Goal: Information Seeking & Learning: Learn about a topic

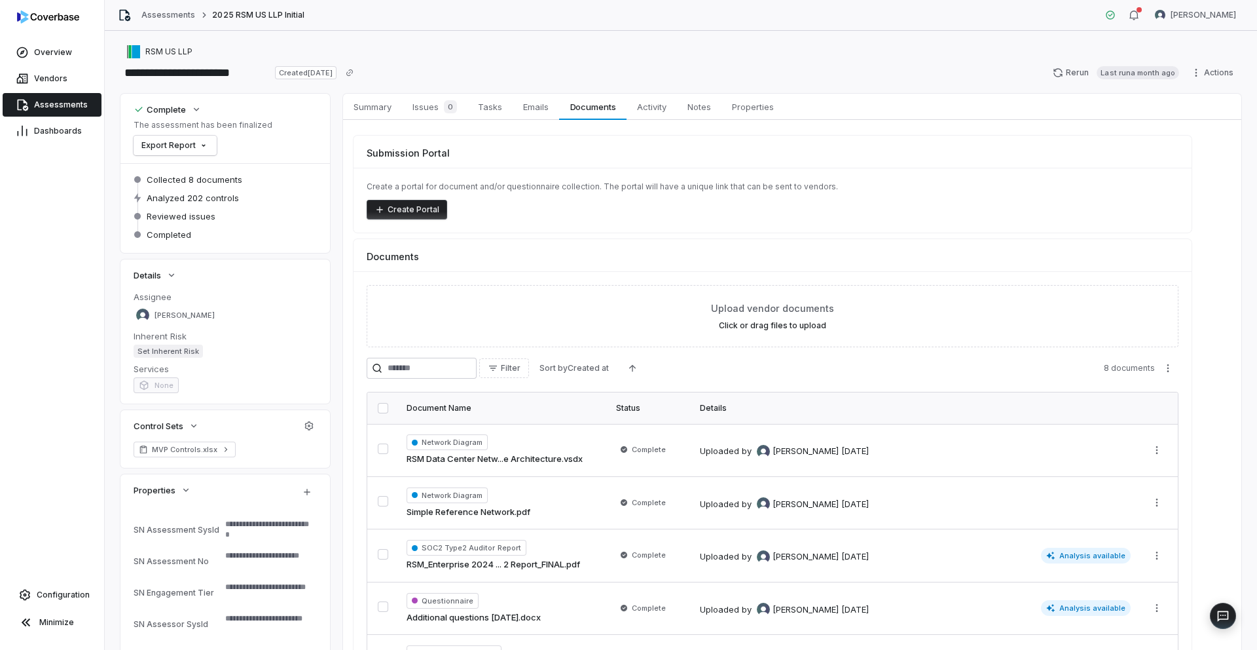
scroll to position [228, 0]
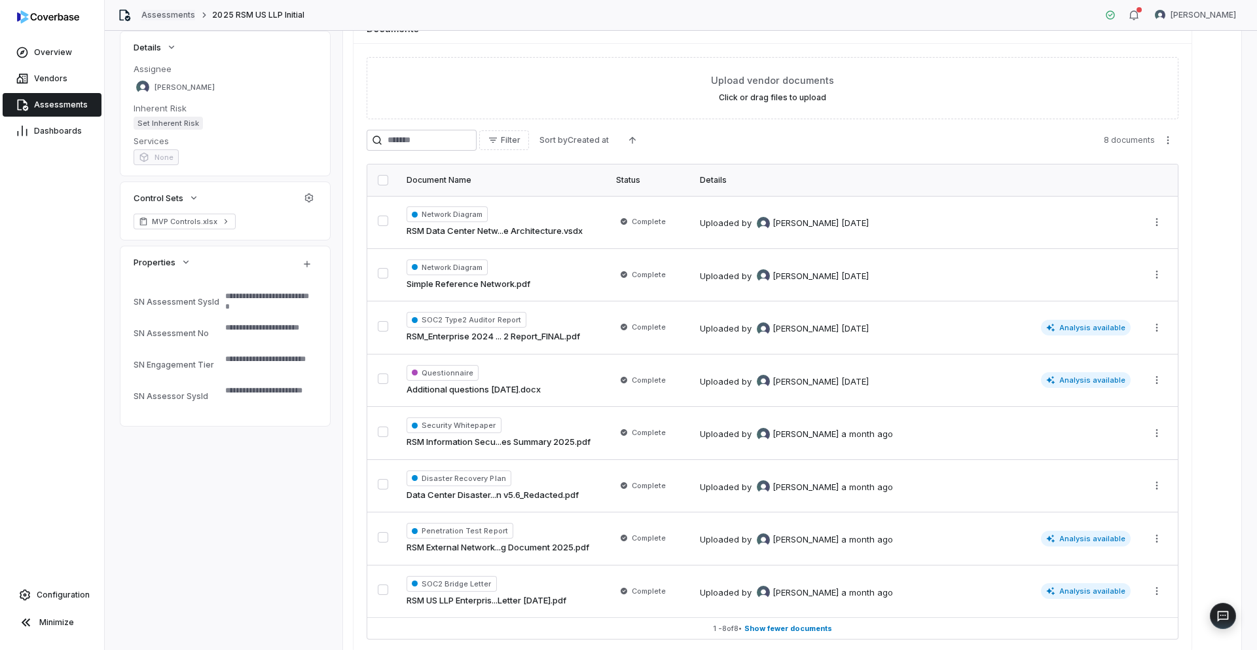
click at [175, 12] on link "Assessments" at bounding box center [168, 15] width 54 height 10
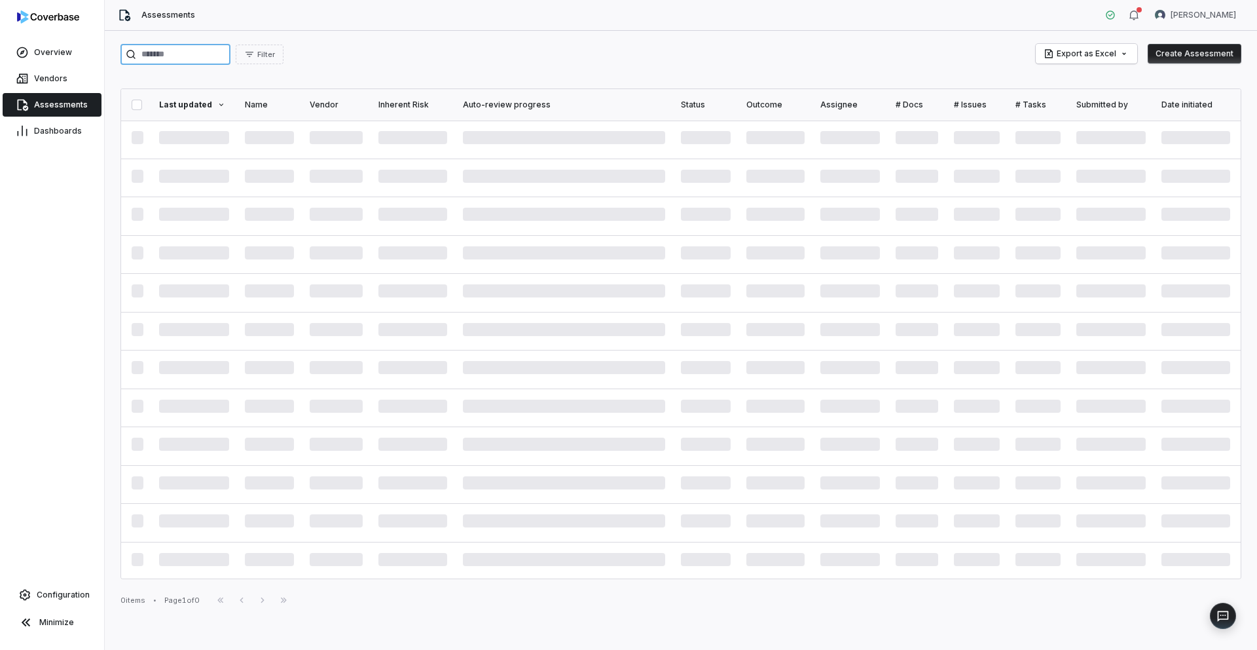
click at [200, 55] on input "search" at bounding box center [175, 54] width 110 height 21
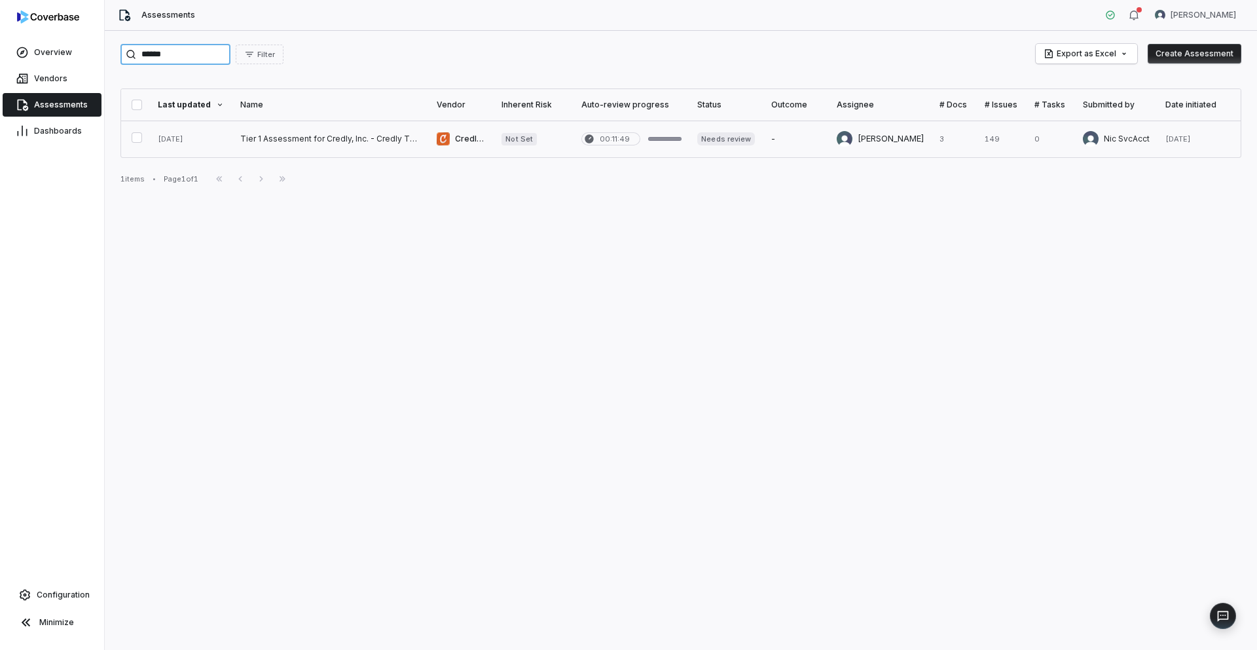
type input "******"
click at [322, 142] on link at bounding box center [330, 138] width 196 height 37
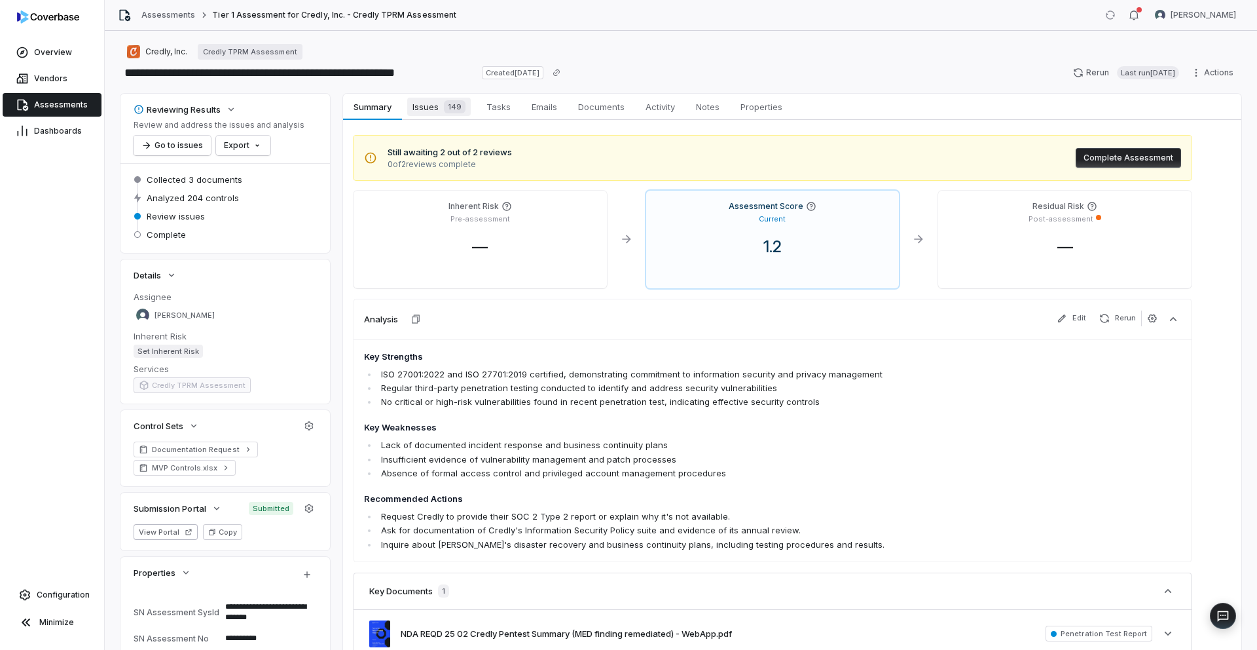
click at [438, 115] on span "Issues 149" at bounding box center [439, 107] width 64 height 18
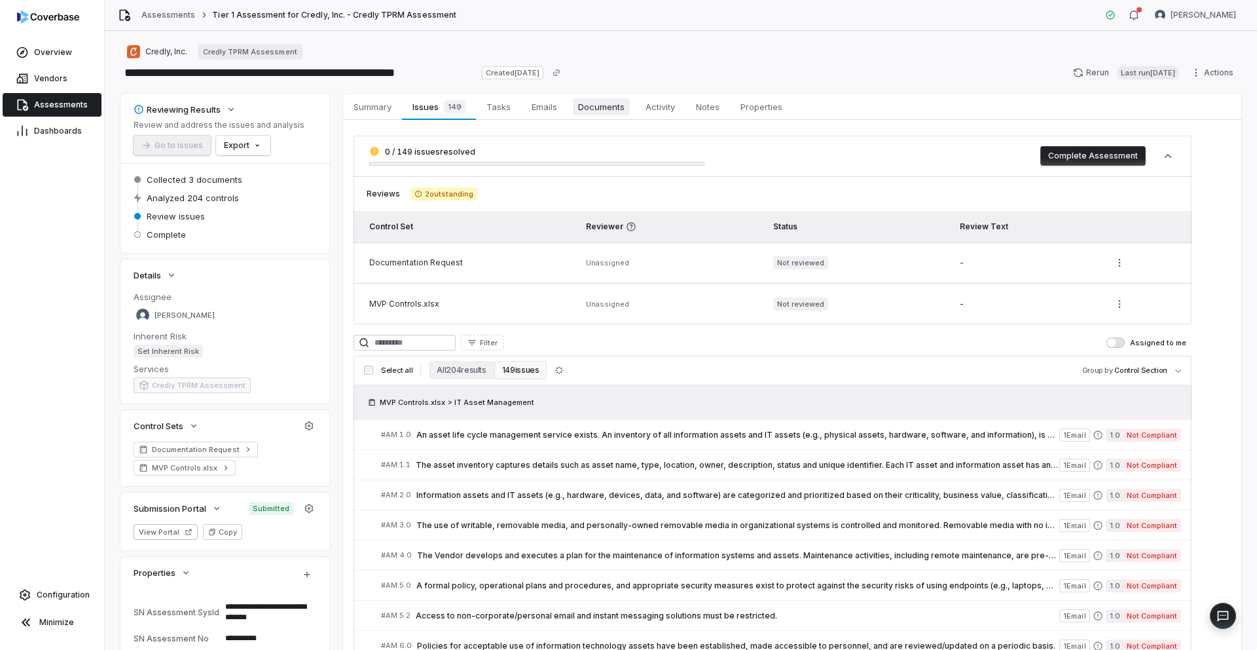
click at [600, 113] on span "Documents" at bounding box center [601, 106] width 57 height 17
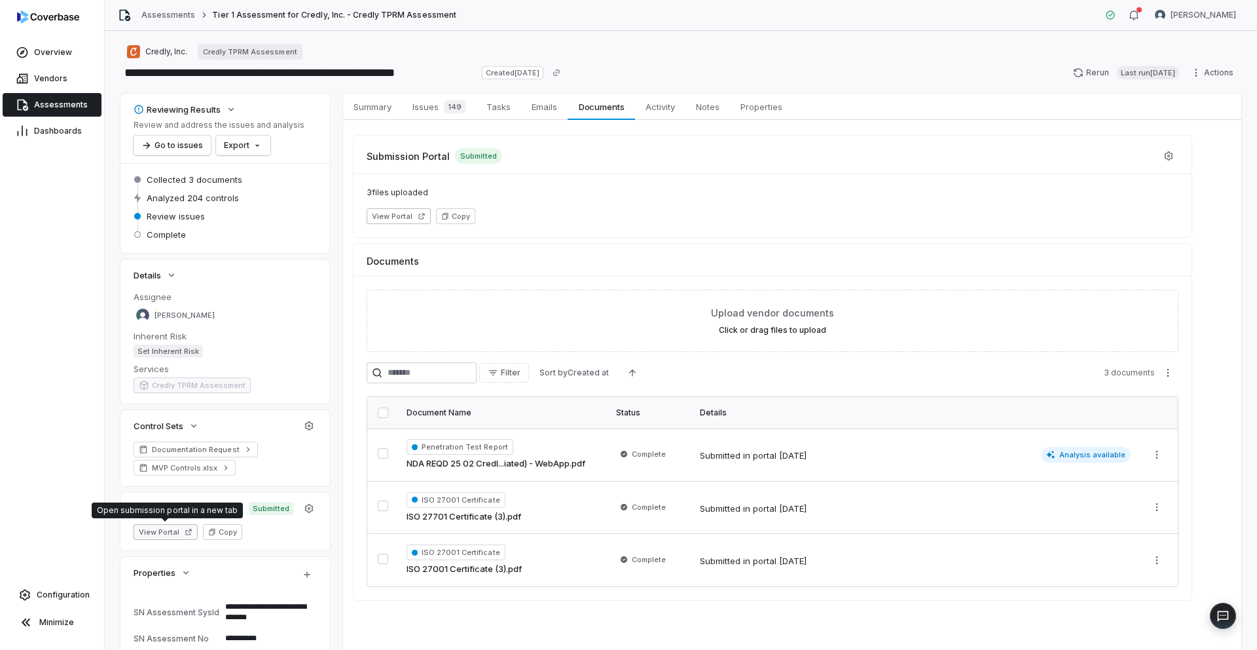
click at [185, 529] on icon "button" at bounding box center [189, 532] width 8 height 8
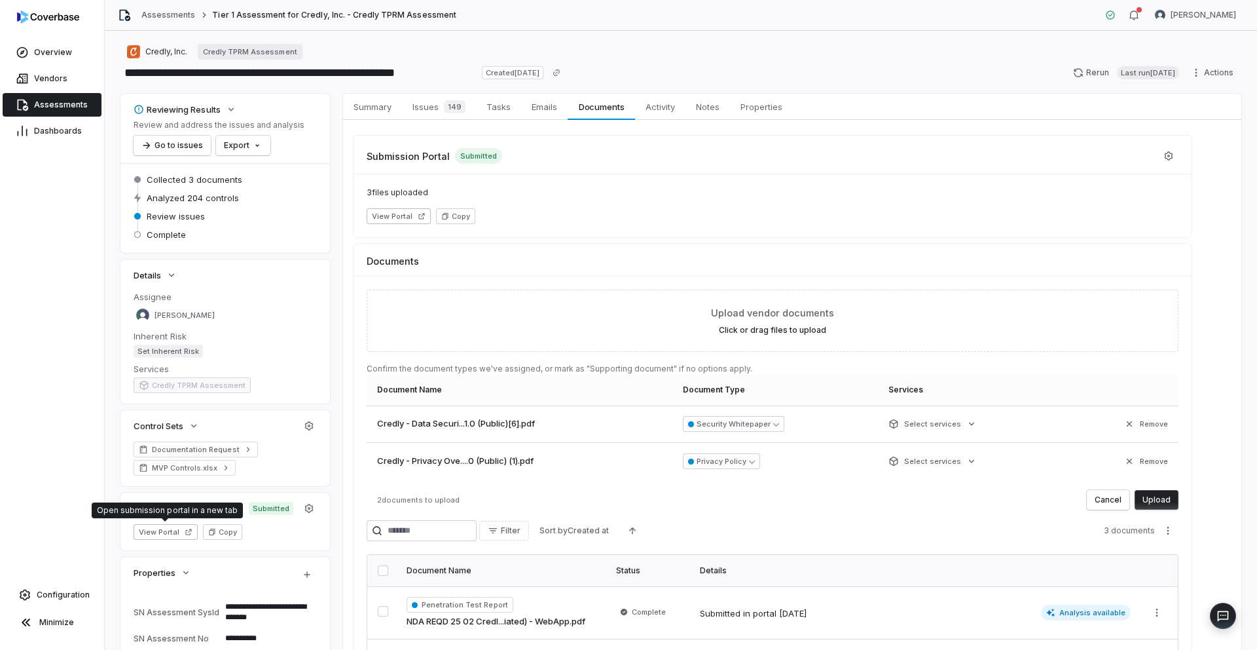
click at [1167, 492] on button "Upload" at bounding box center [1157, 500] width 44 height 20
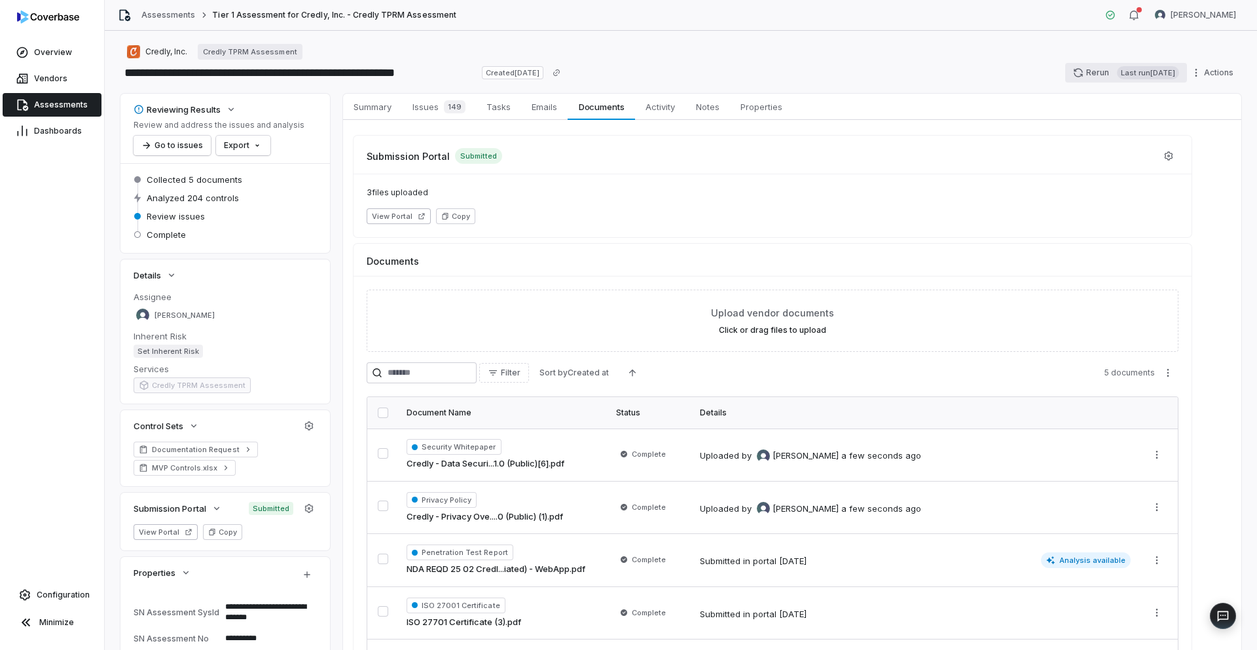
click at [1075, 74] on button "Rerun Last run 2 days ago" at bounding box center [1126, 73] width 122 height 20
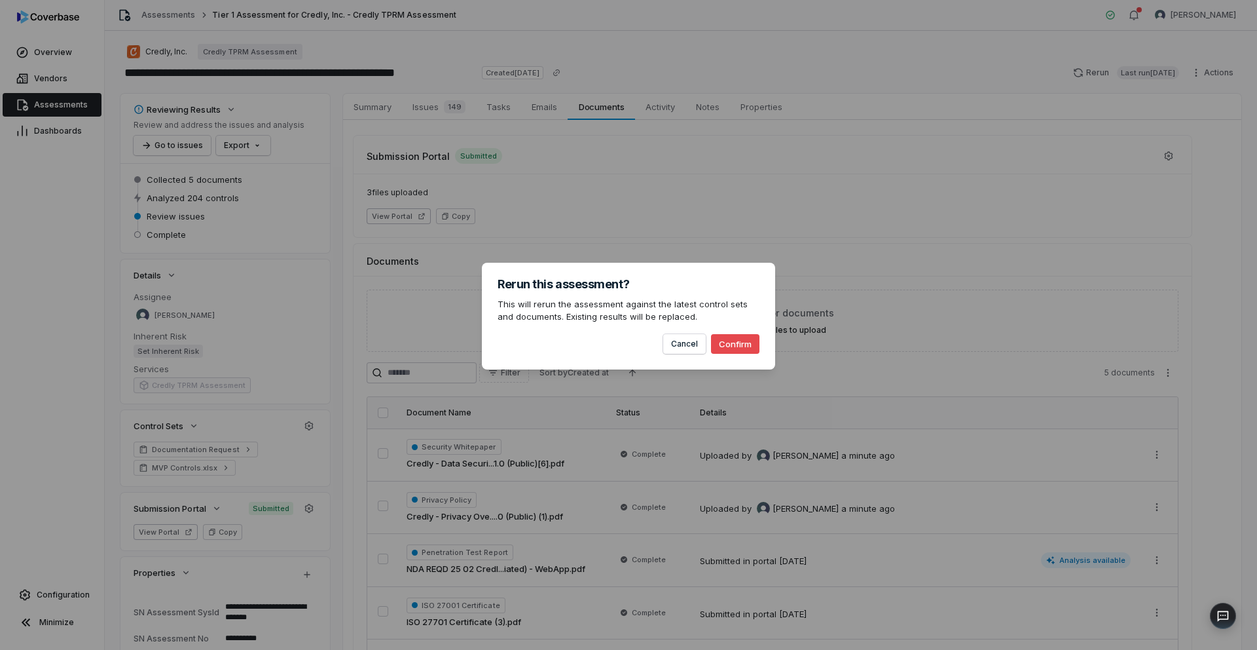
click at [724, 344] on button "Confirm" at bounding box center [735, 344] width 48 height 20
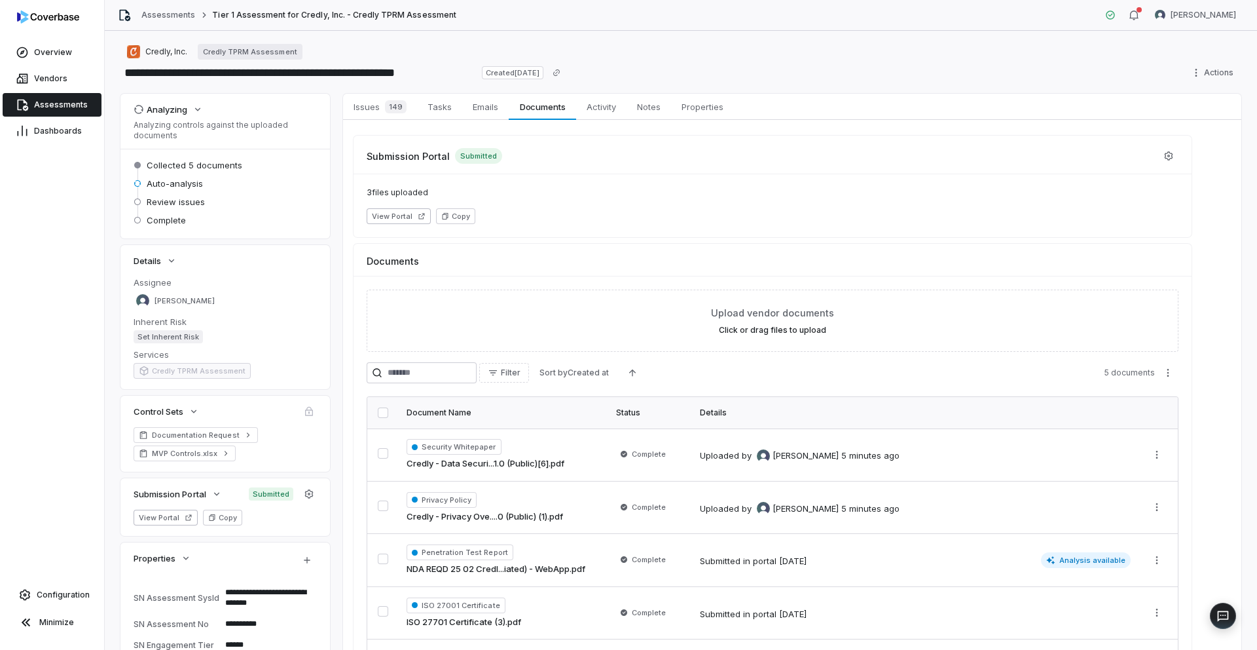
type textarea "*"
click at [366, 103] on span "Issues" at bounding box center [366, 106] width 37 height 17
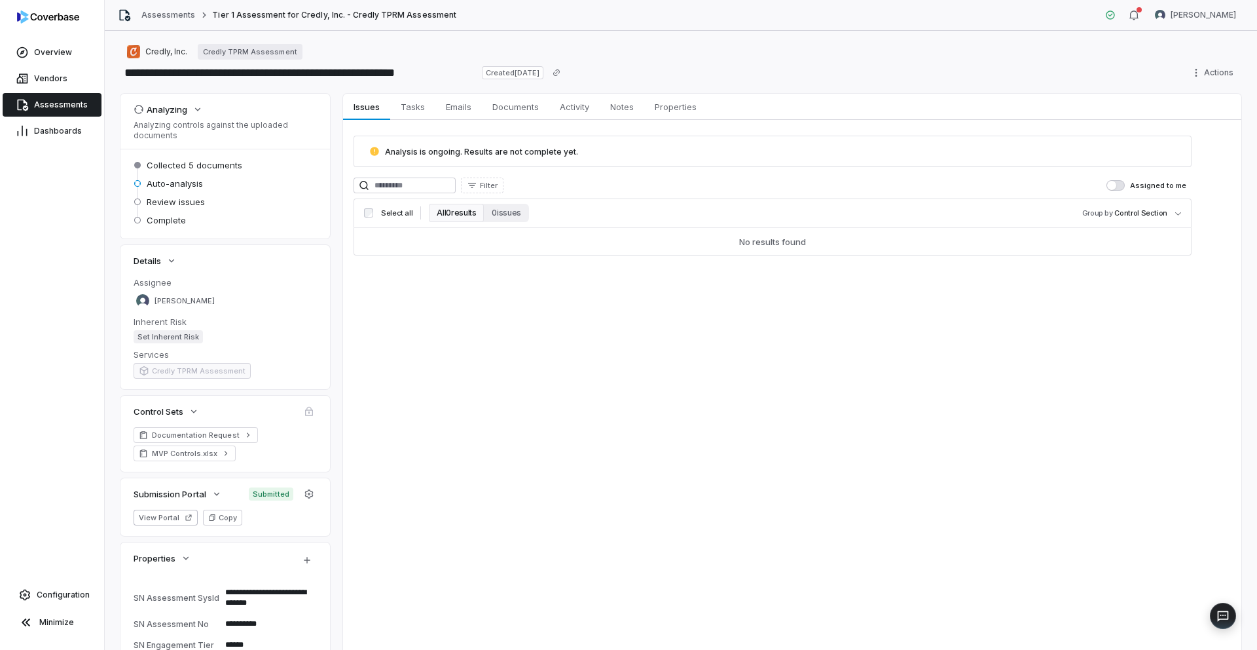
type textarea "*"
click at [162, 14] on link "Assessments" at bounding box center [168, 15] width 54 height 10
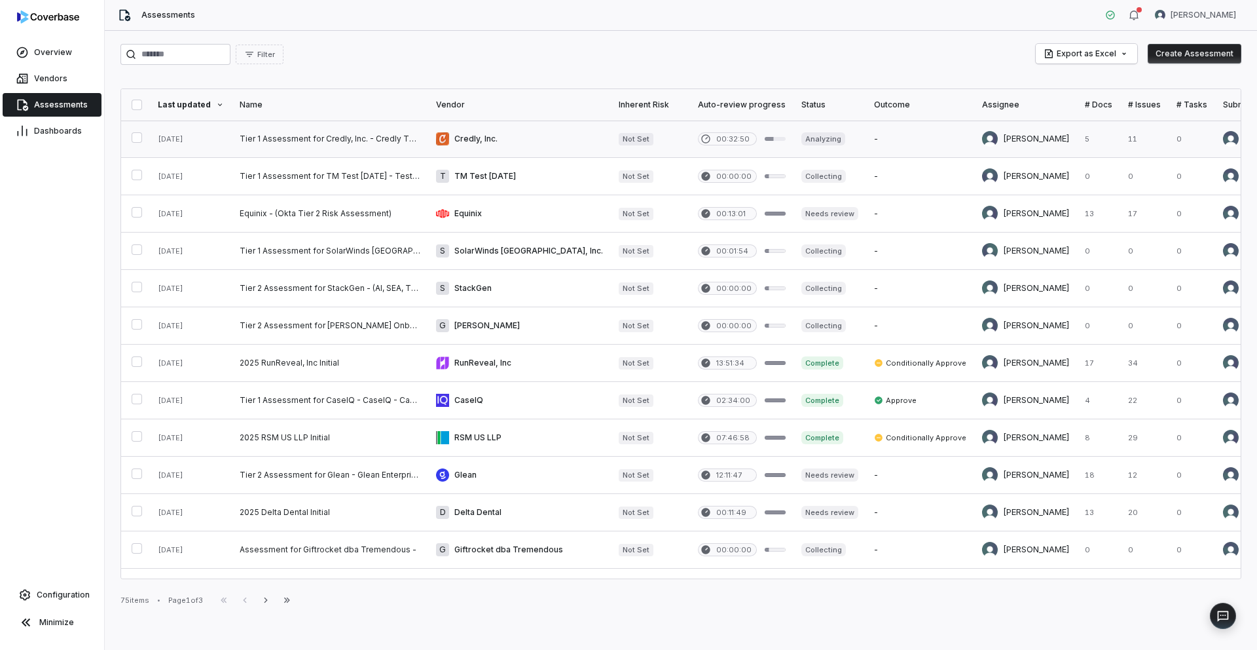
click at [327, 136] on link at bounding box center [330, 138] width 196 height 37
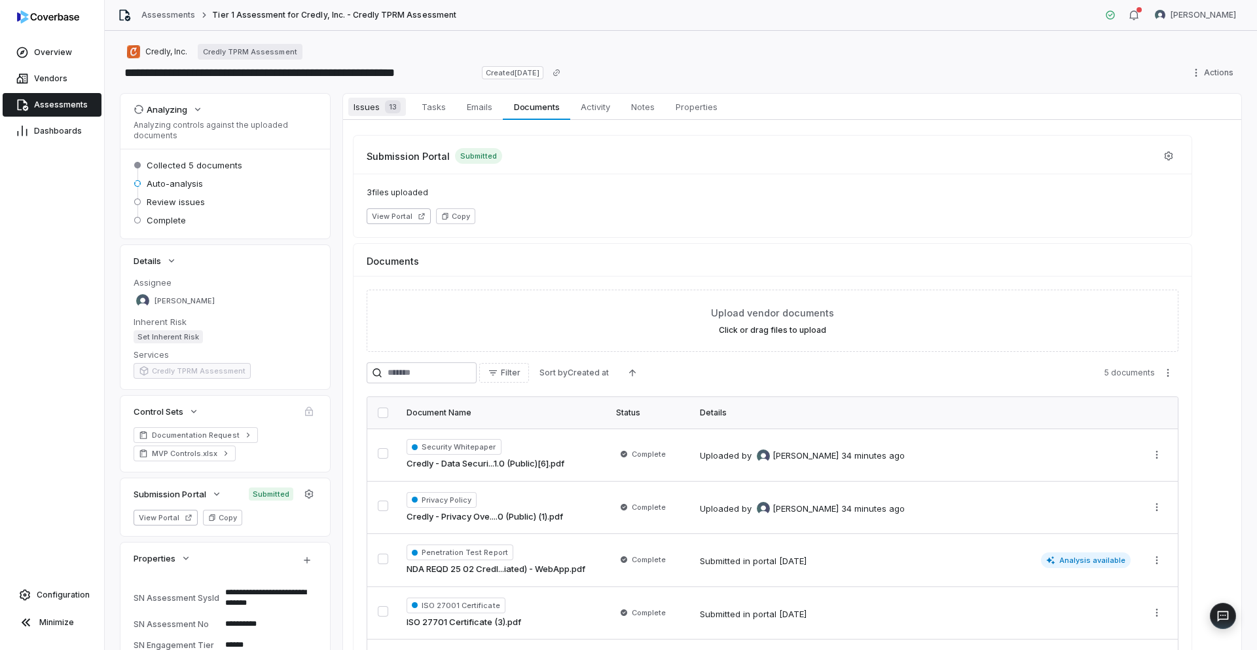
click at [359, 107] on span "Issues 13" at bounding box center [377, 107] width 58 height 18
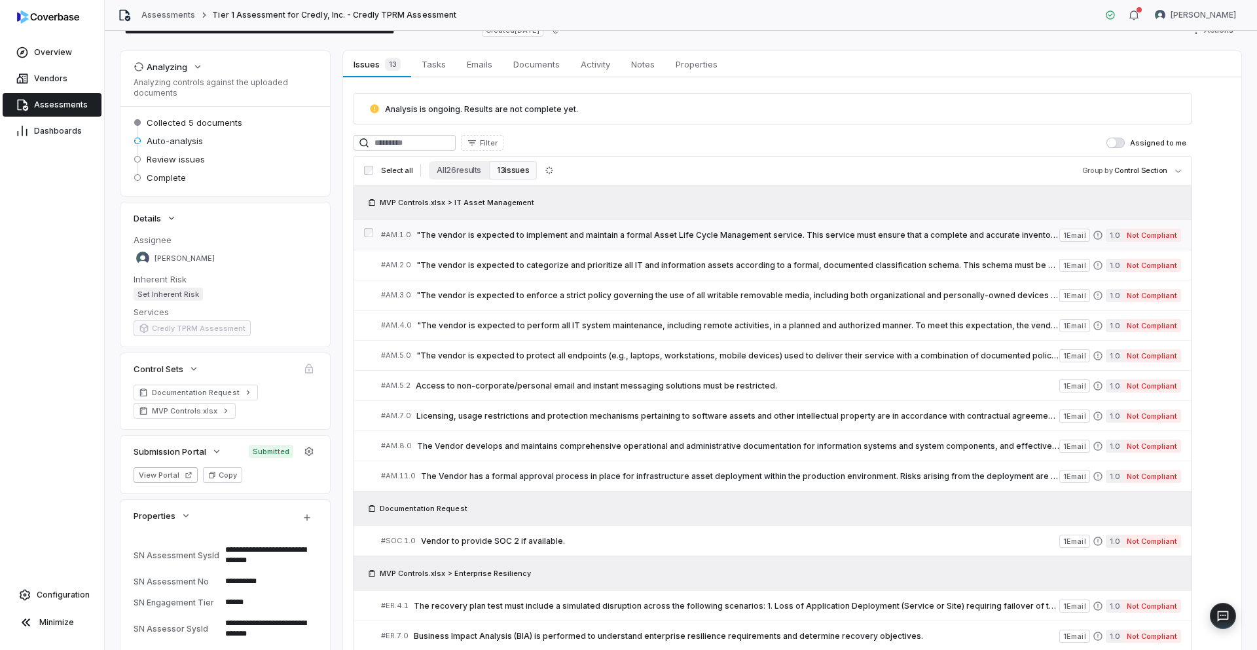
scroll to position [44, 0]
click at [601, 229] on span ""The vendor is expected to implement and maintain a formal Asset Life Cycle Man…" at bounding box center [737, 234] width 643 height 10
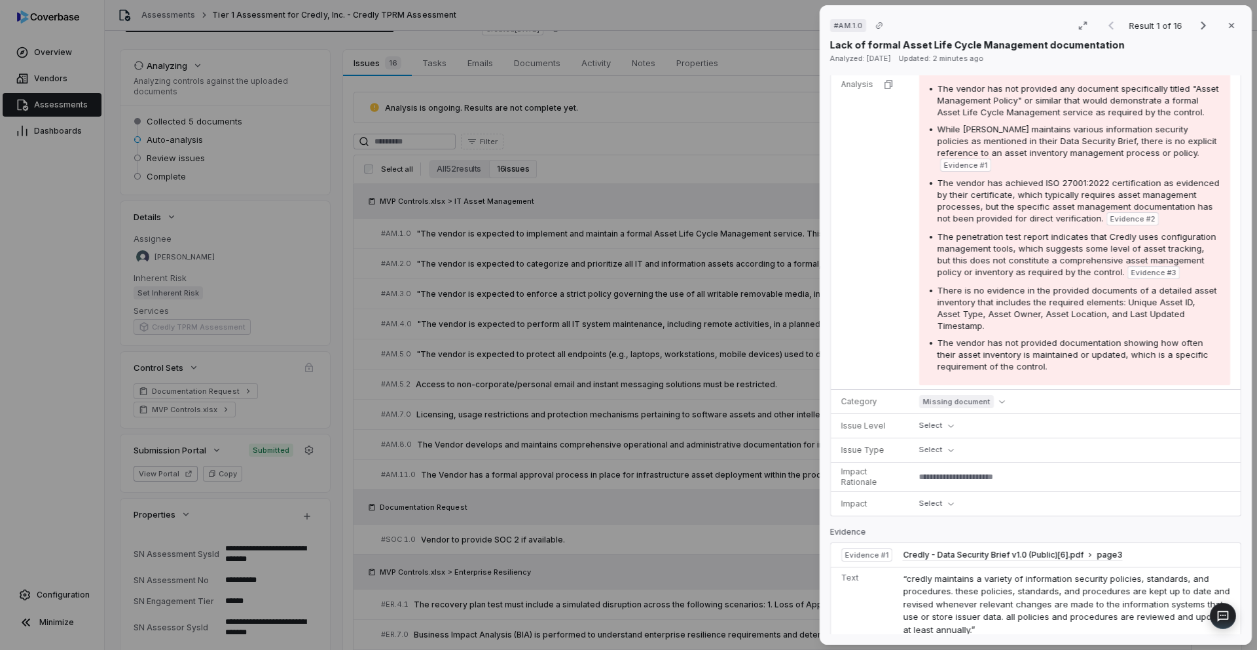
scroll to position [549, 0]
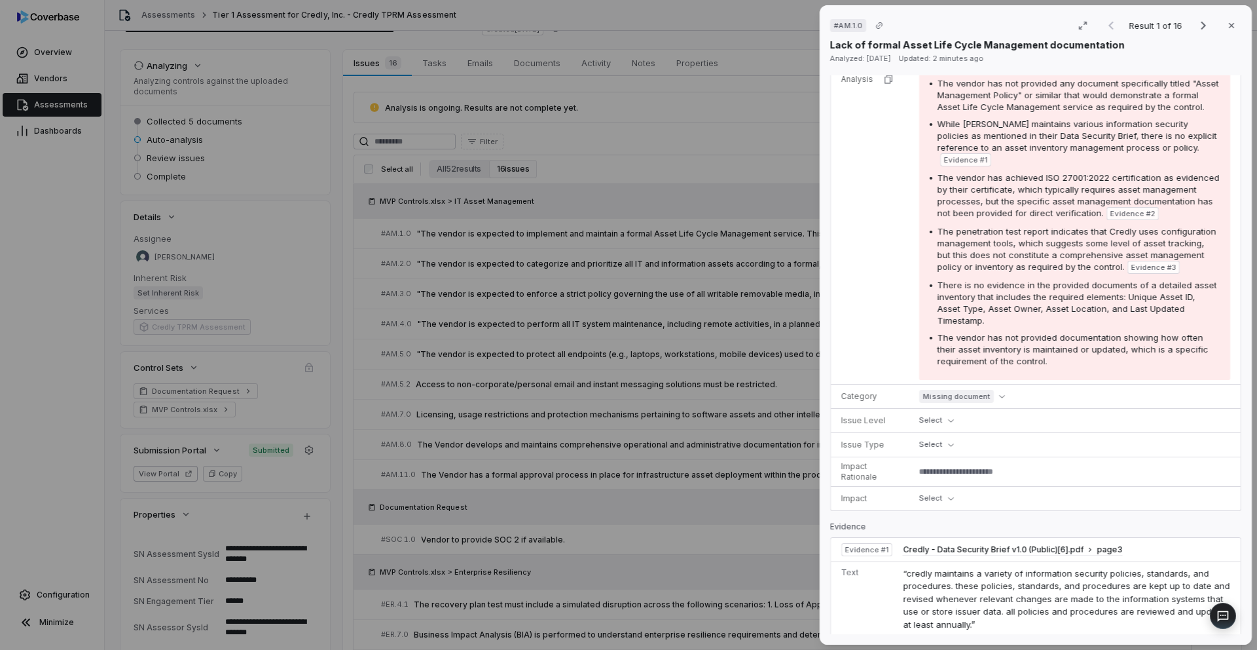
click at [716, 183] on div "# AM.1.0 Result 1 of 16 Close Lack of formal Asset Life Cycle Management docume…" at bounding box center [628, 325] width 1257 height 650
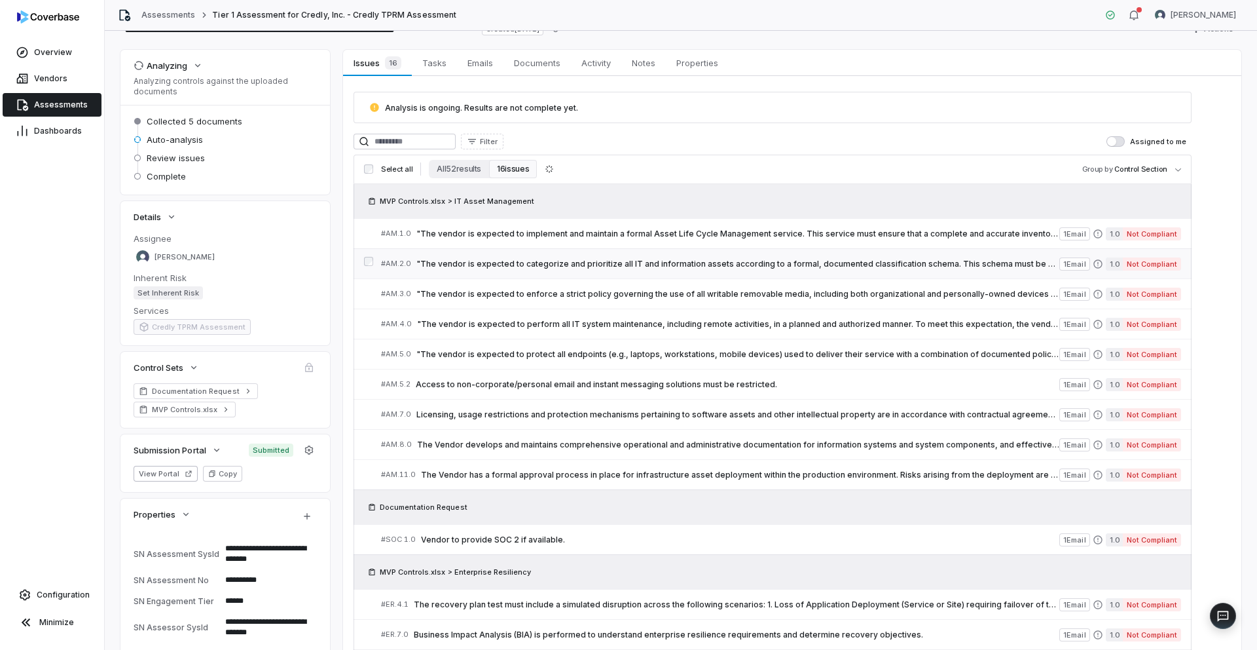
click at [562, 264] on span ""The vendor is expected to categorize and prioritize all IT and information ass…" at bounding box center [737, 264] width 643 height 10
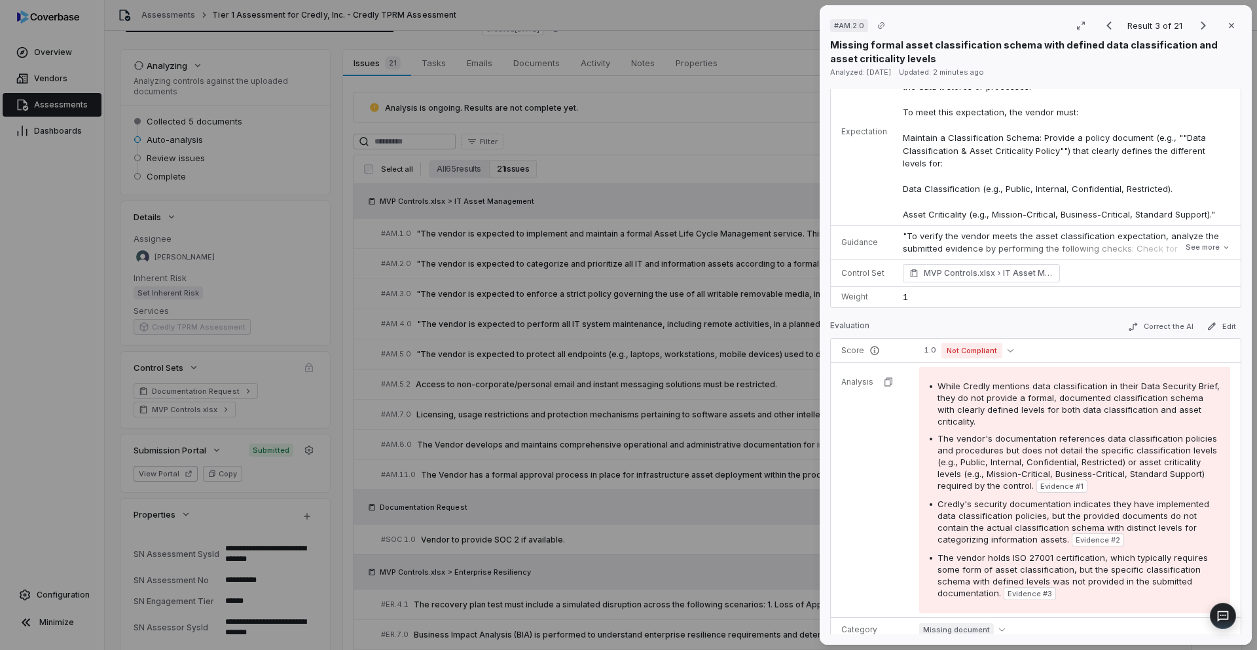
scroll to position [108, 0]
click at [619, 319] on div "# AM.2.0 Result 3 of 24 Close Missing formal asset classification schema with d…" at bounding box center [628, 325] width 1257 height 650
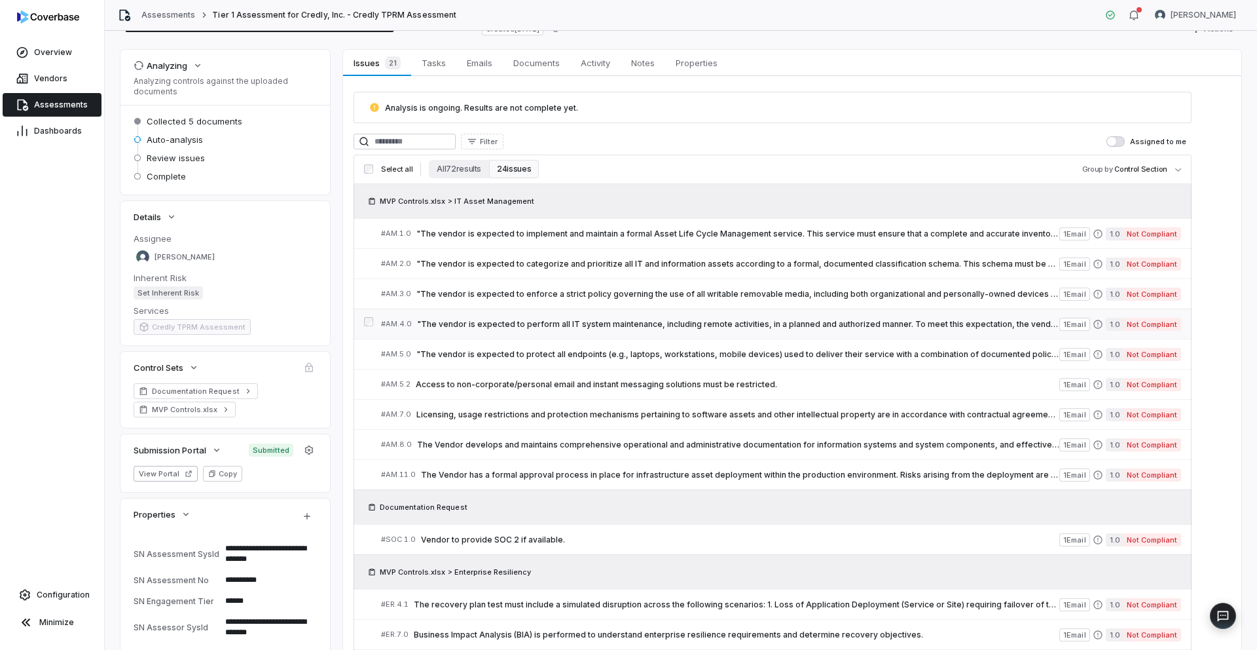
click at [548, 323] on span ""The vendor is expected to perform all IT system maintenance, including remote …" at bounding box center [738, 324] width 642 height 10
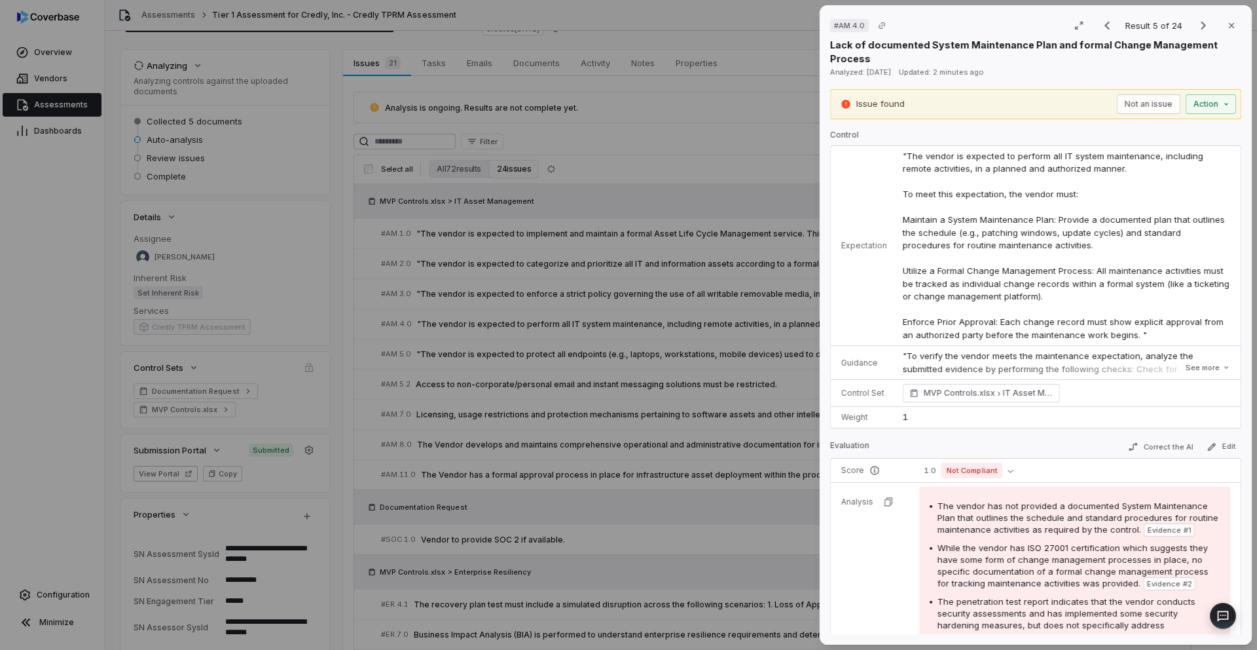
click at [695, 485] on div "# AM.4.0 Result 5 of 24 Close Lack of documented System Maintenance Plan and fo…" at bounding box center [628, 325] width 1257 height 650
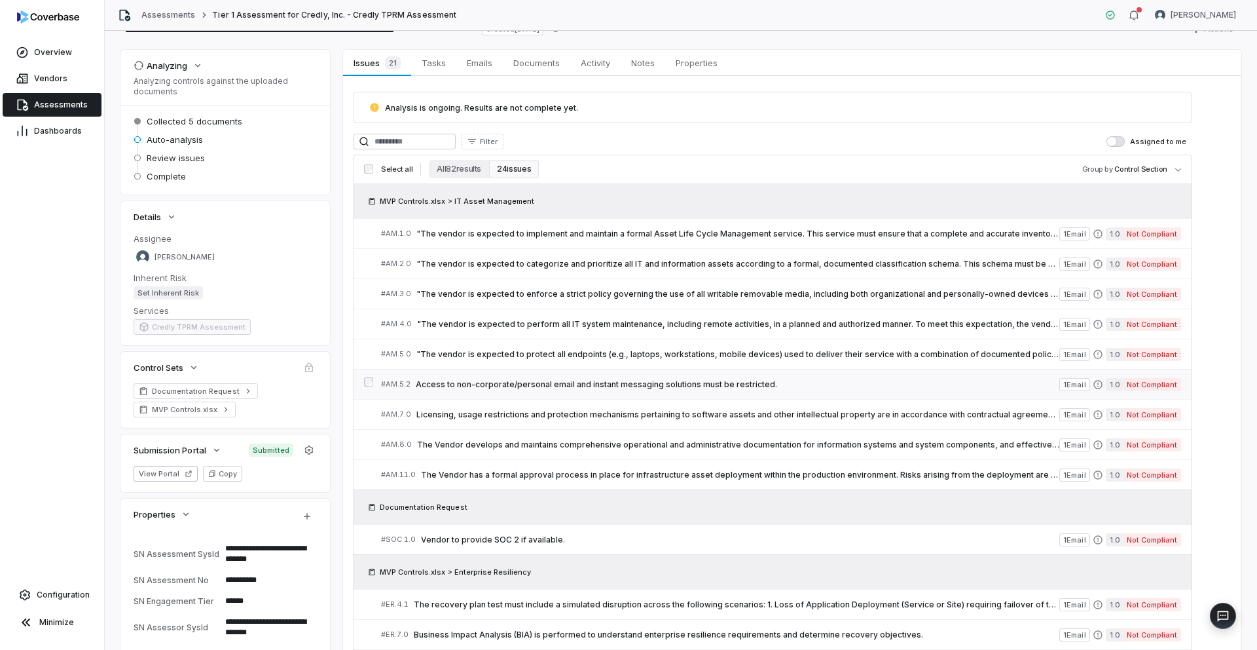
click at [536, 383] on span "Access to non-corporate/personal email and instant messaging solutions must be …" at bounding box center [738, 384] width 644 height 10
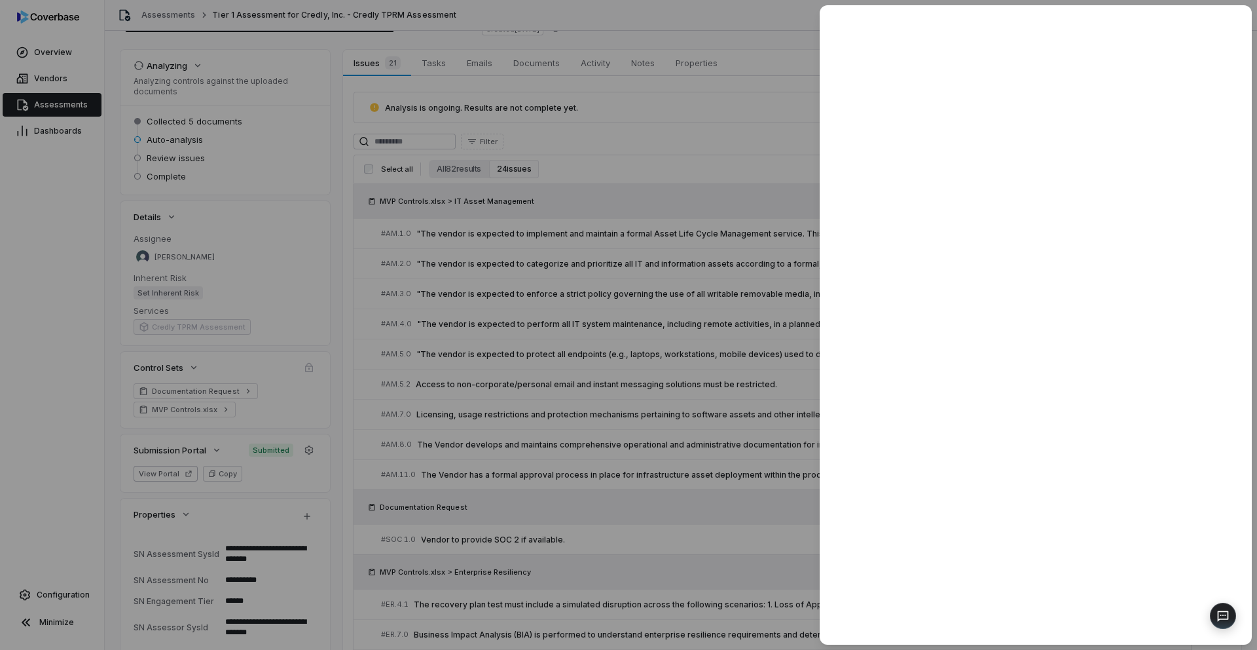
click at [613, 451] on div at bounding box center [628, 325] width 1257 height 650
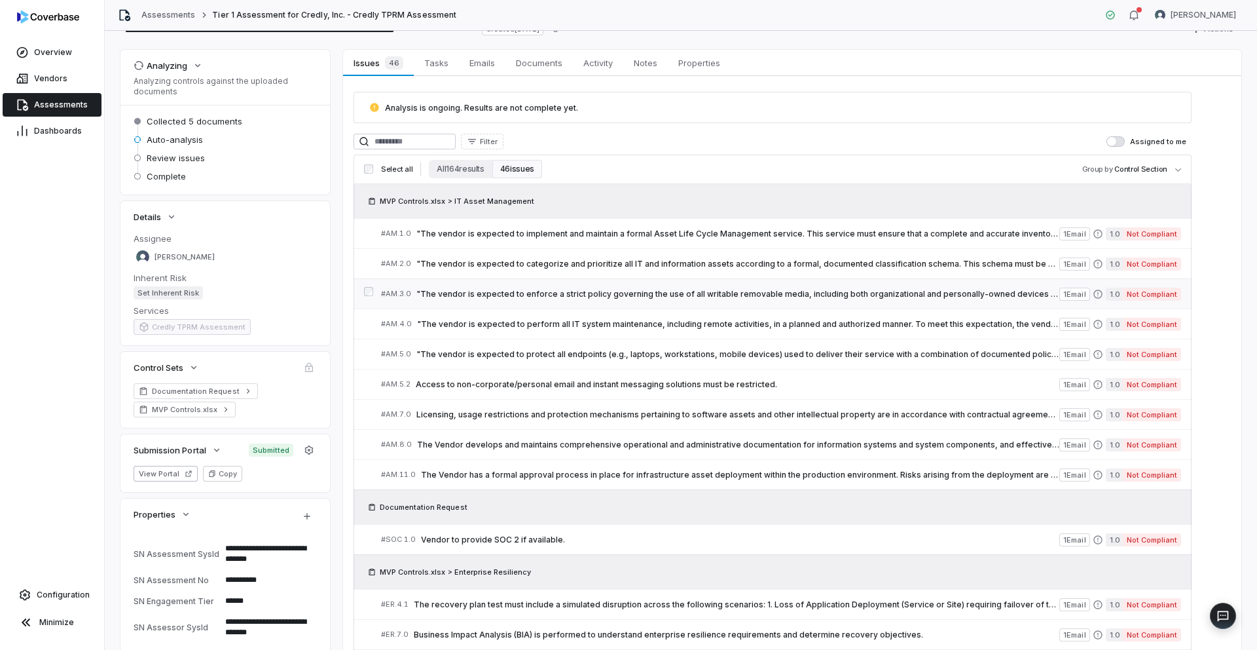
click at [530, 297] on span ""The vendor is expected to enforce a strict policy governing the use of all wri…" at bounding box center [737, 294] width 643 height 10
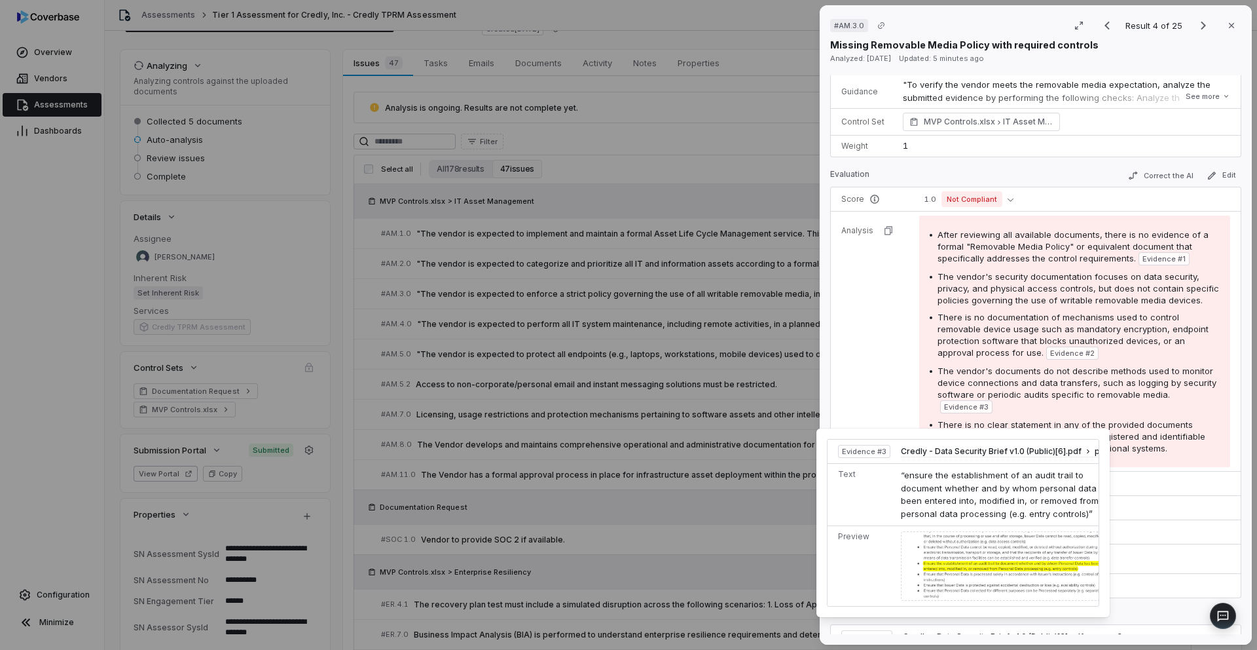
click at [616, 375] on div "# AM.3.0 Result 4 of 25 Close Missing Removable Media Policy with required cont…" at bounding box center [628, 325] width 1257 height 650
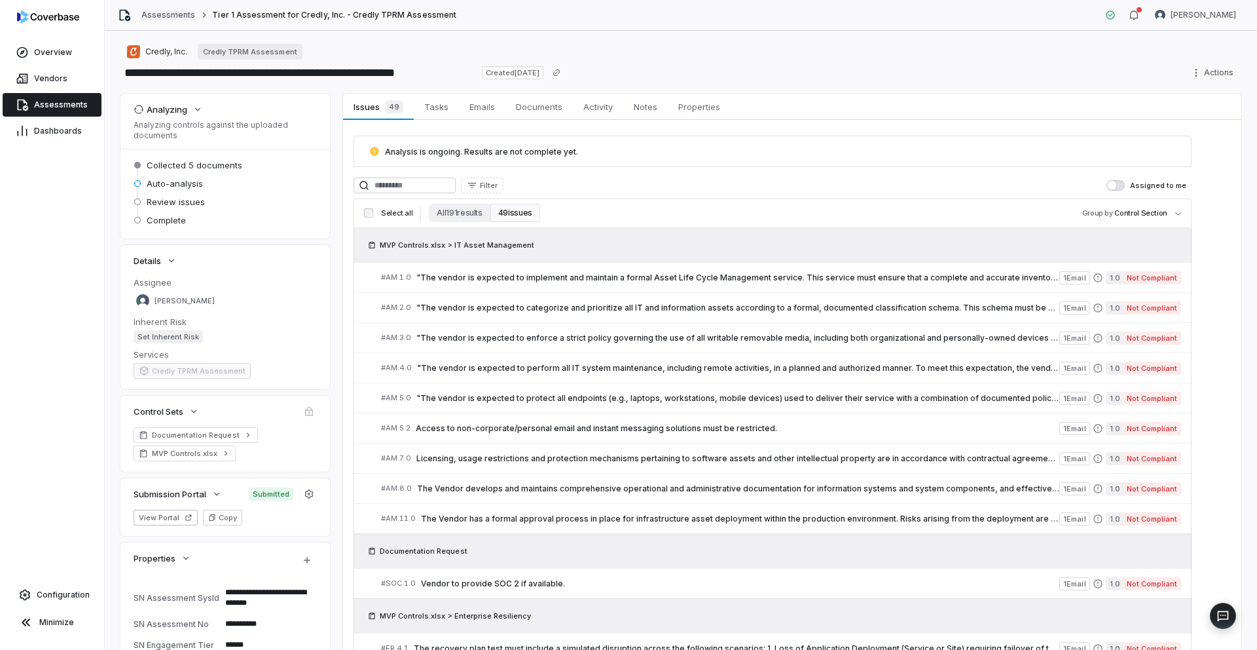
click at [159, 12] on link "Assessments" at bounding box center [168, 15] width 54 height 10
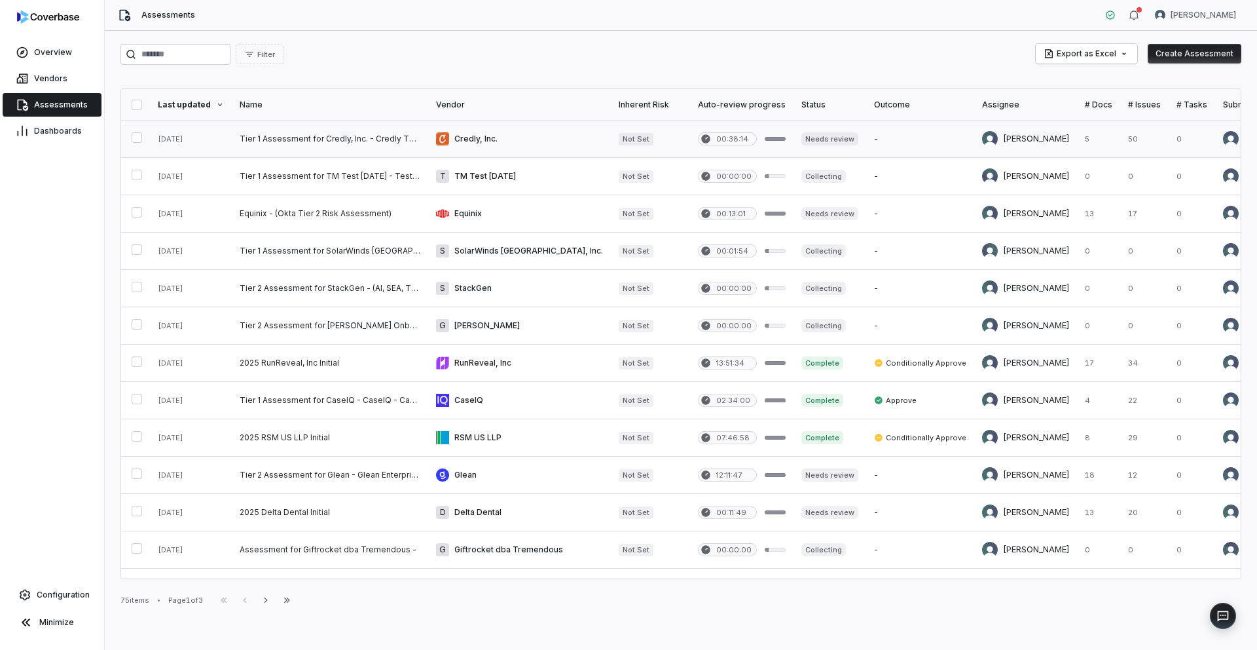
click at [289, 144] on link at bounding box center [330, 138] width 196 height 37
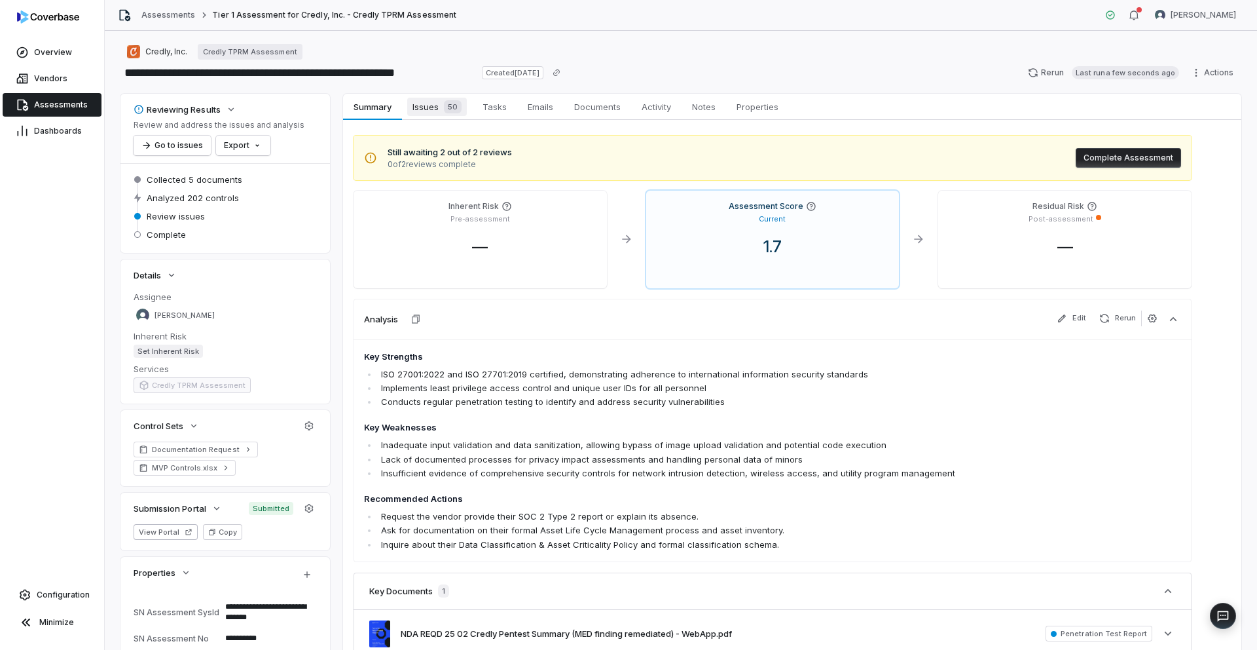
click at [427, 113] on span "Issues 50" at bounding box center [437, 107] width 60 height 18
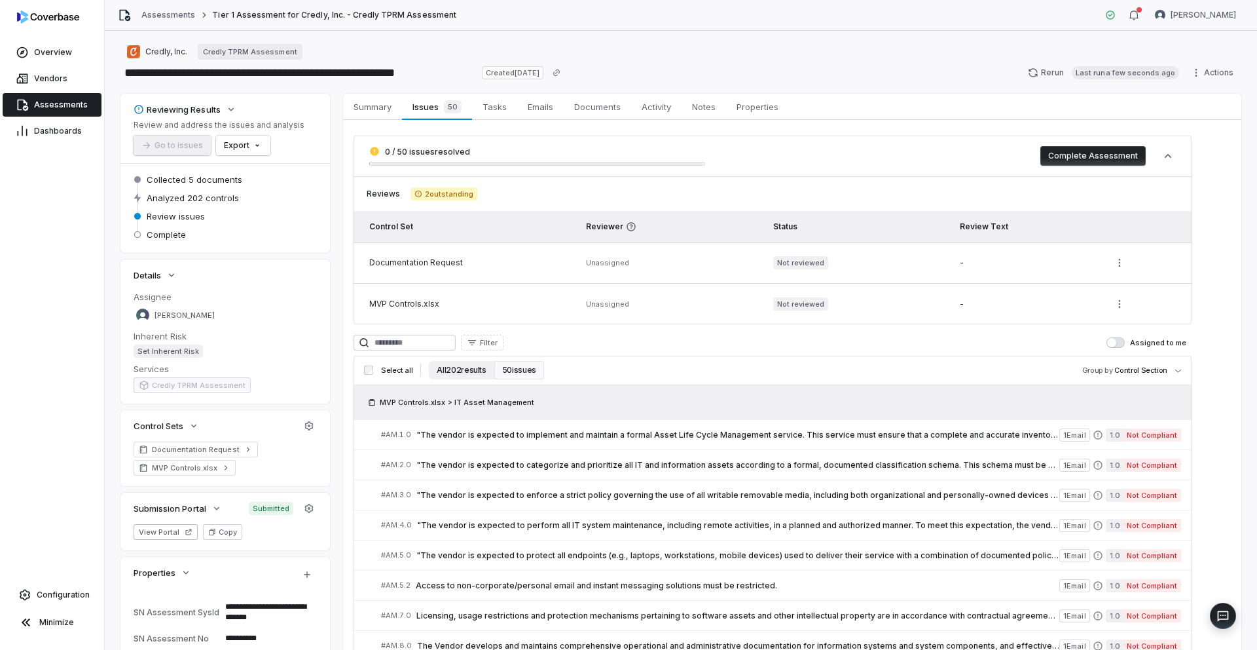
click at [468, 371] on button "All 202 results" at bounding box center [461, 370] width 65 height 18
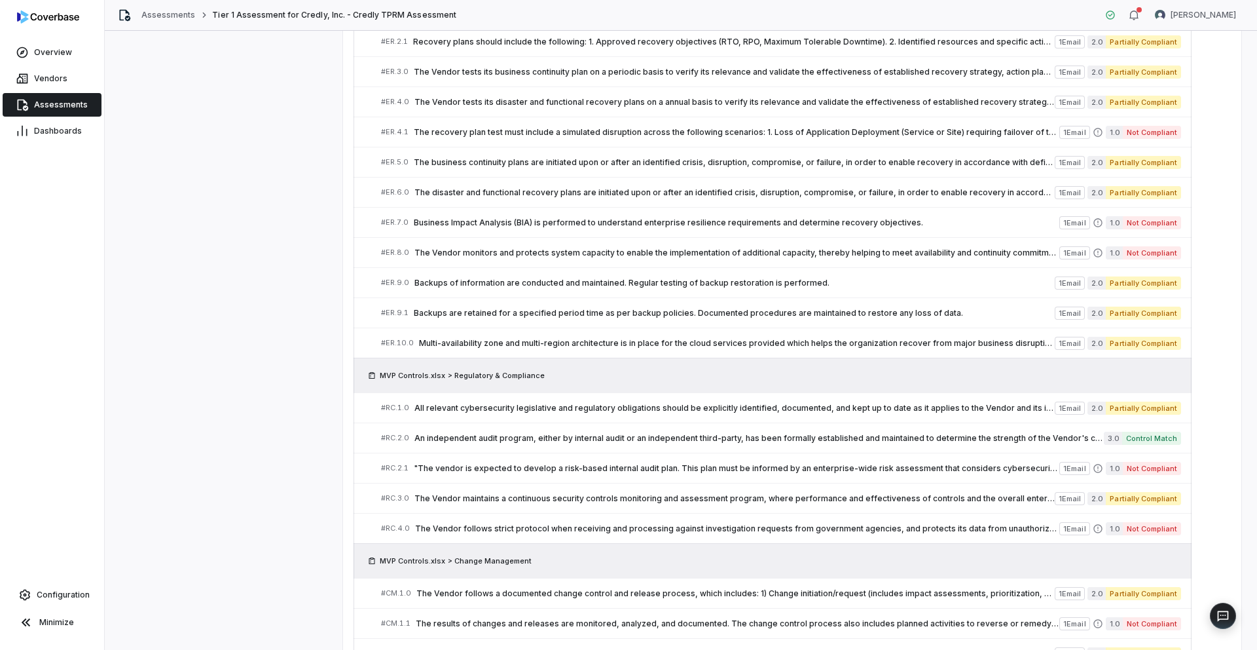
scroll to position [987, 0]
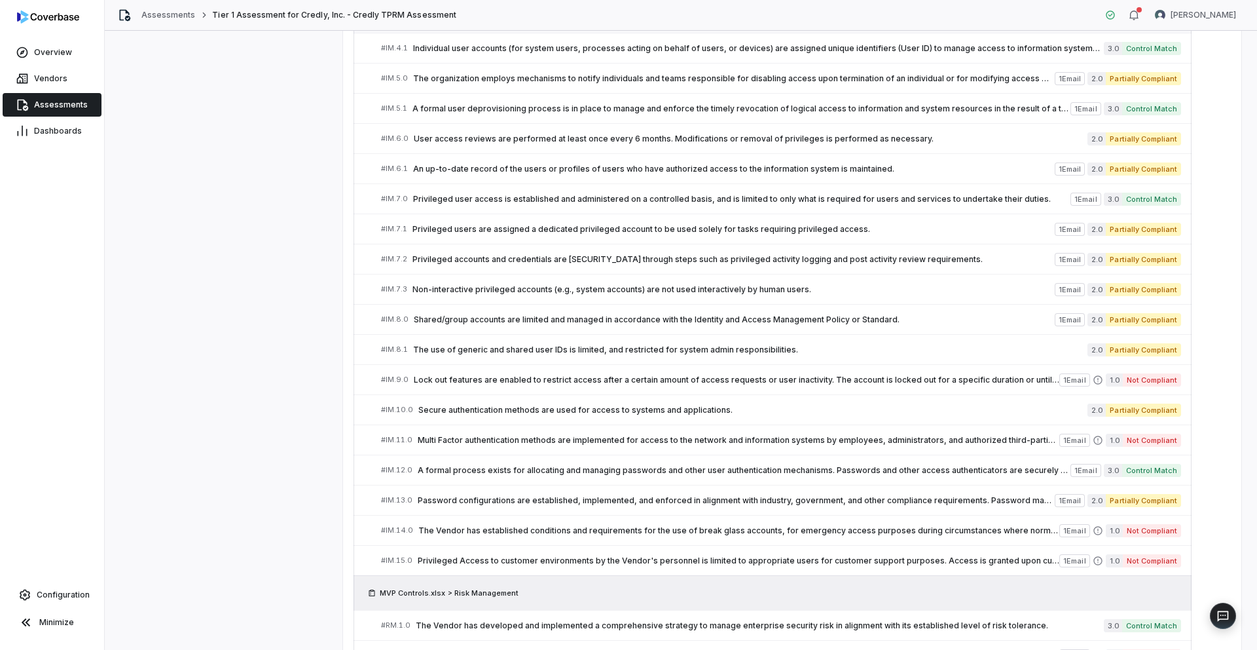
type textarea "*"
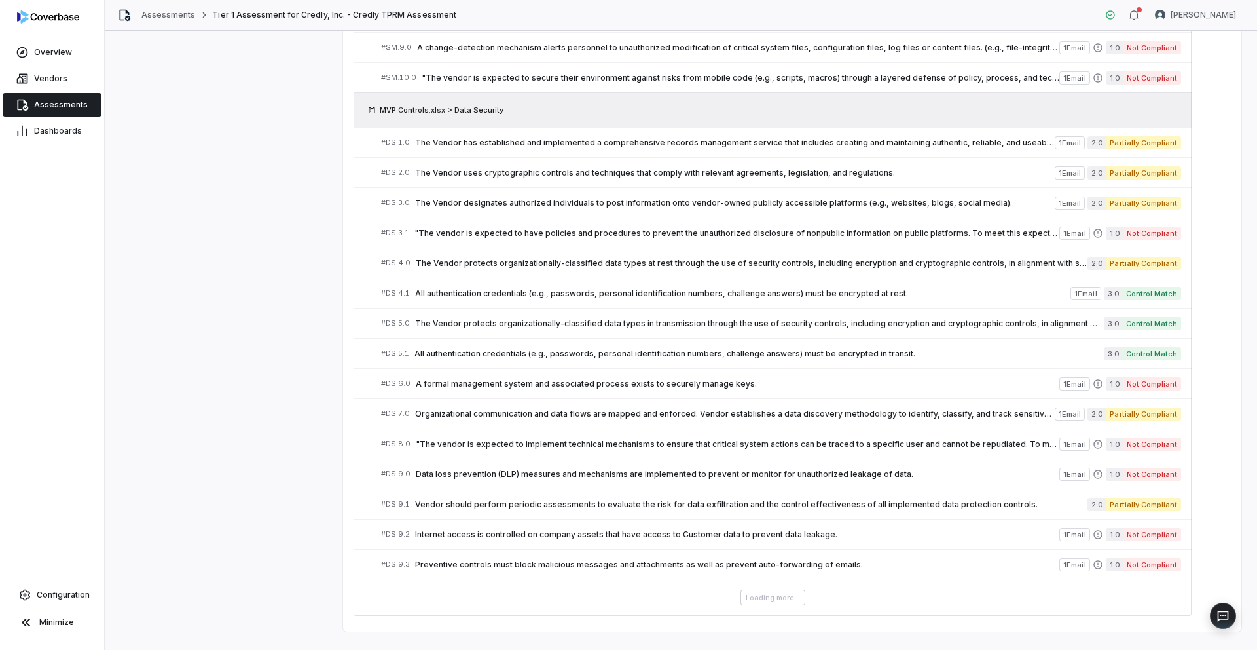
scroll to position [4045, 0]
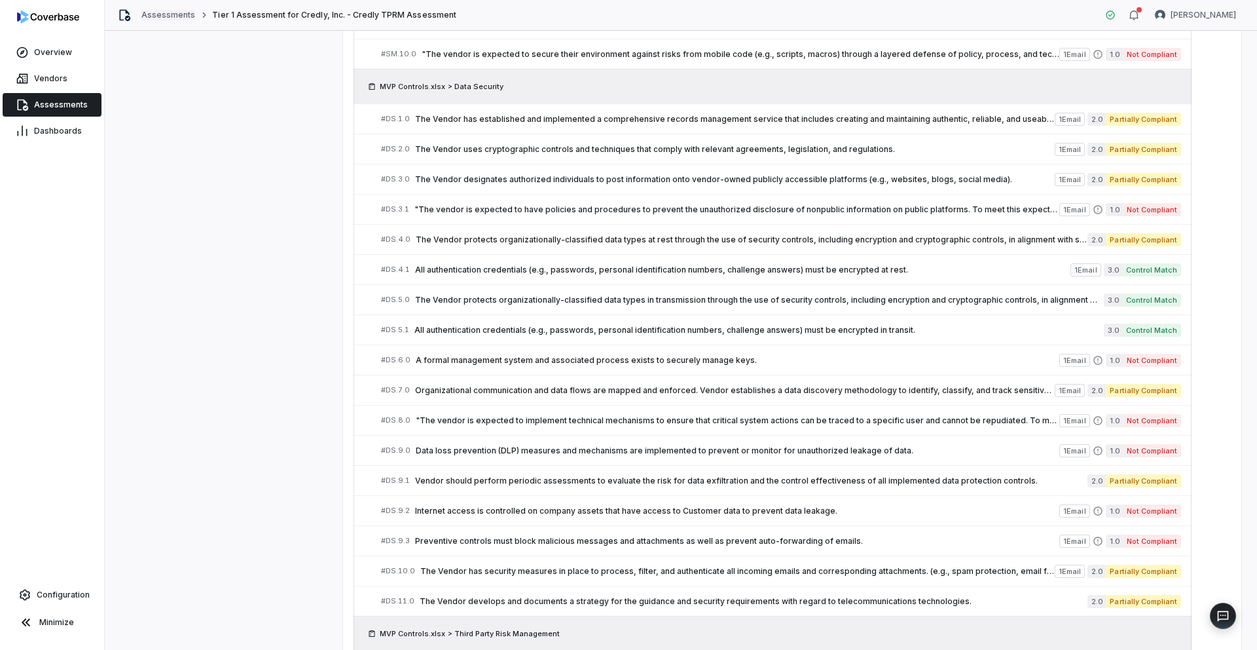
click at [166, 14] on link "Assessments" at bounding box center [168, 15] width 54 height 10
